Goal: Information Seeking & Learning: Learn about a topic

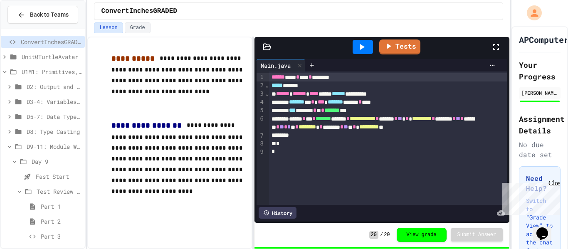
click at [58, 71] on span "U1M1: Primitives, Variables, Basic I/O" at bounding box center [52, 71] width 60 height 9
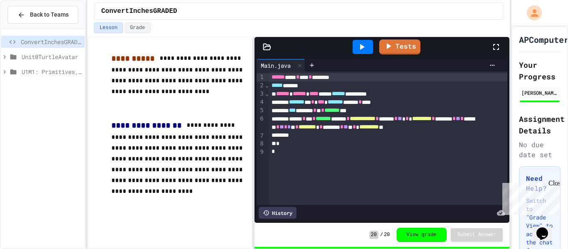
click at [58, 71] on span "U1M1: Primitives, Variables, Basic I/O" at bounding box center [52, 71] width 60 height 9
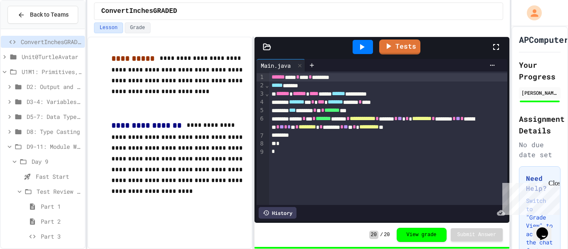
click at [61, 146] on span "D9-11: Module Wrap Up" at bounding box center [54, 146] width 55 height 9
click at [71, 131] on span "D8: Type Casting" at bounding box center [54, 131] width 55 height 9
click at [56, 157] on span "Lab Lecture" at bounding box center [56, 161] width 51 height 9
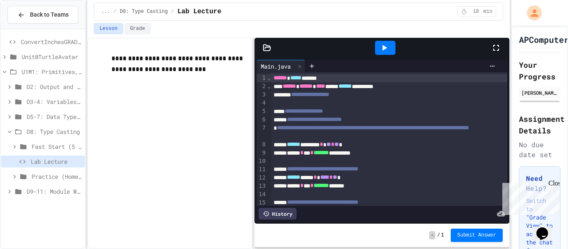
click at [403, 148] on div "****** ******* * ** * ** *" at bounding box center [389, 145] width 237 height 8
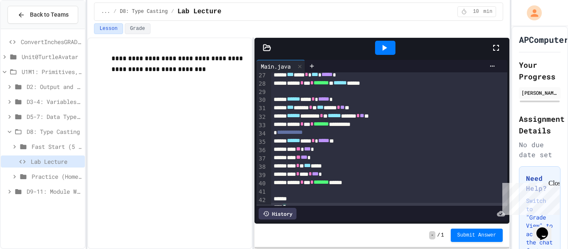
scroll to position [235, 0]
